Goal: Find specific page/section

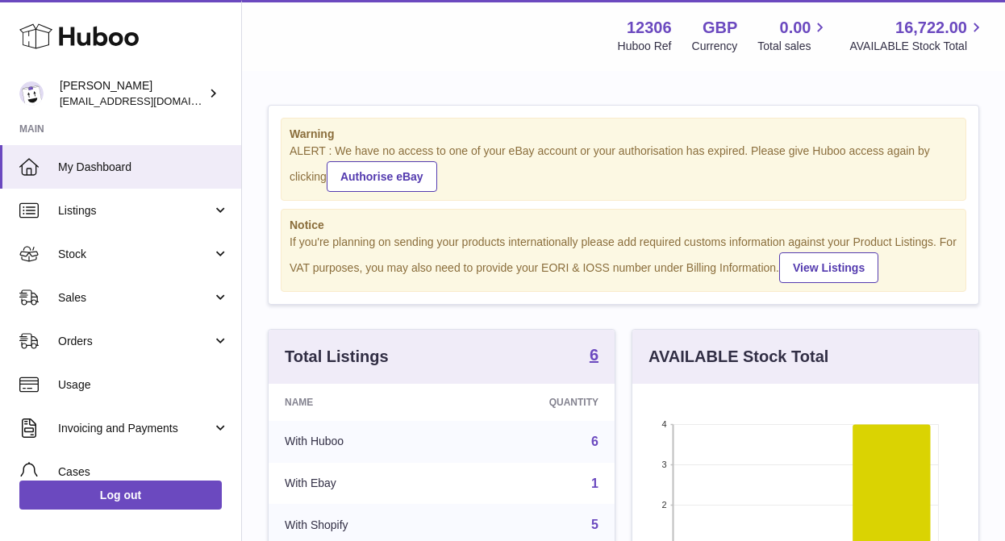
scroll to position [252, 346]
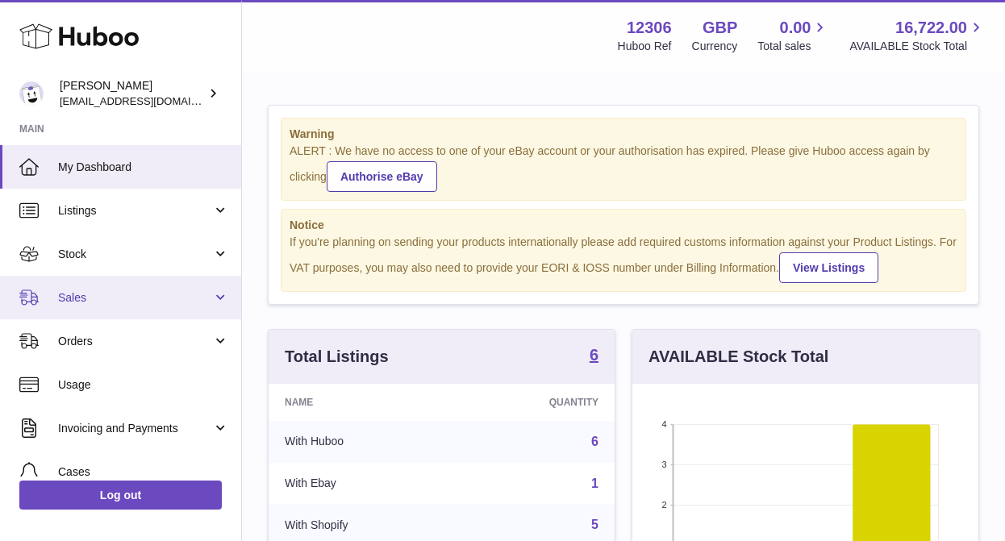
click at [115, 297] on span "Sales" at bounding box center [135, 297] width 154 height 15
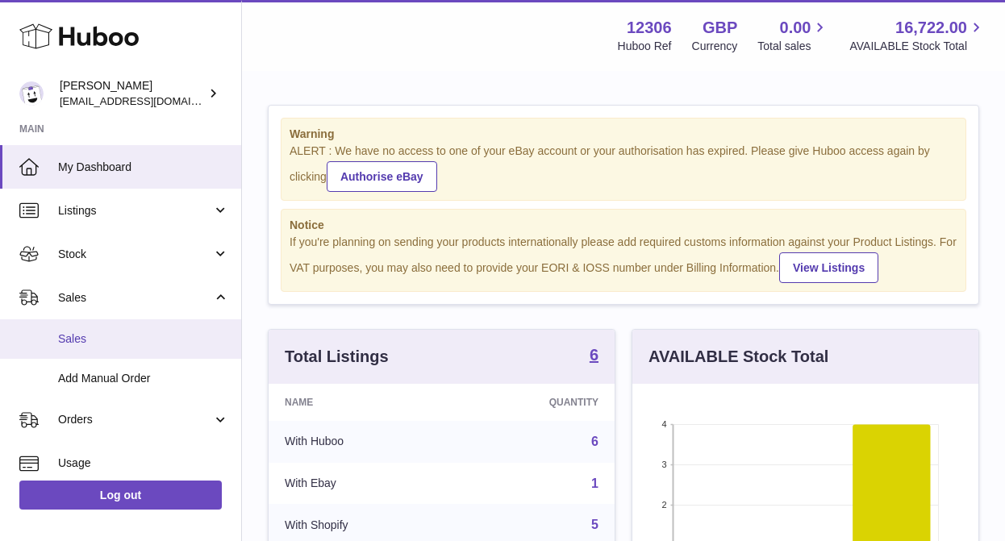
click at [104, 350] on link "Sales" at bounding box center [120, 339] width 241 height 40
